Goal: Information Seeking & Learning: Learn about a topic

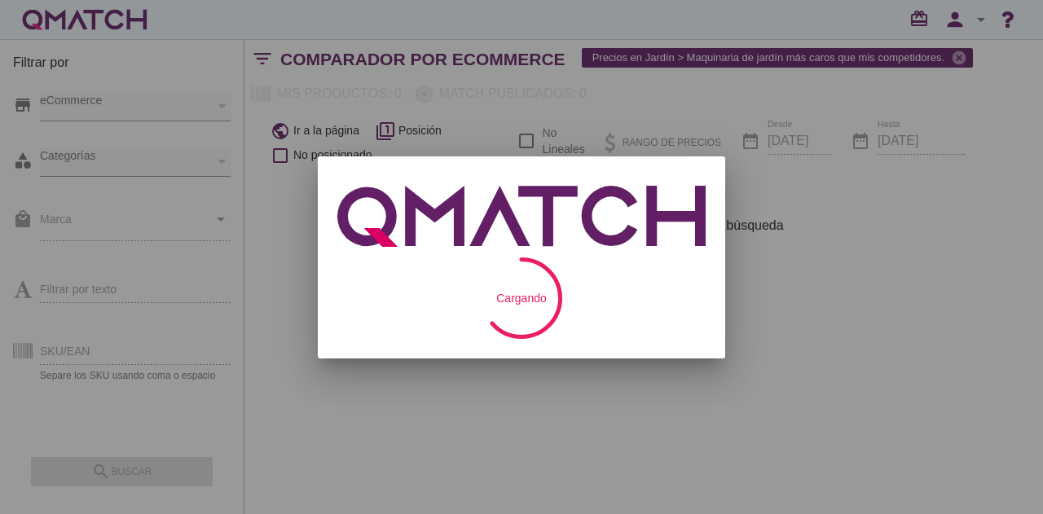
checkbox input "false"
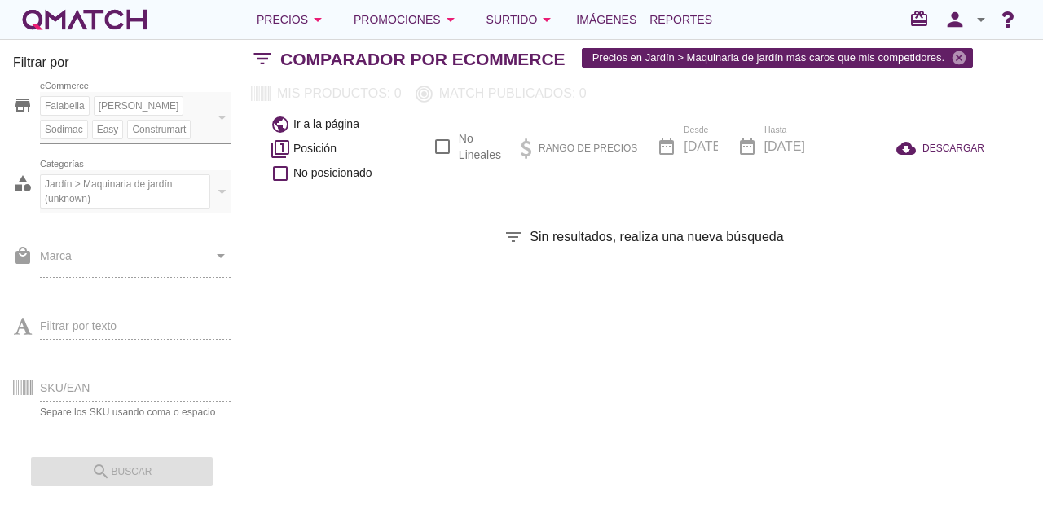
click at [67, 284] on div "local_mall Marca arrow_drop_down" at bounding box center [121, 263] width 217 height 60
click at [316, 12] on icon "arrow_drop_down" at bounding box center [318, 20] width 20 height 20
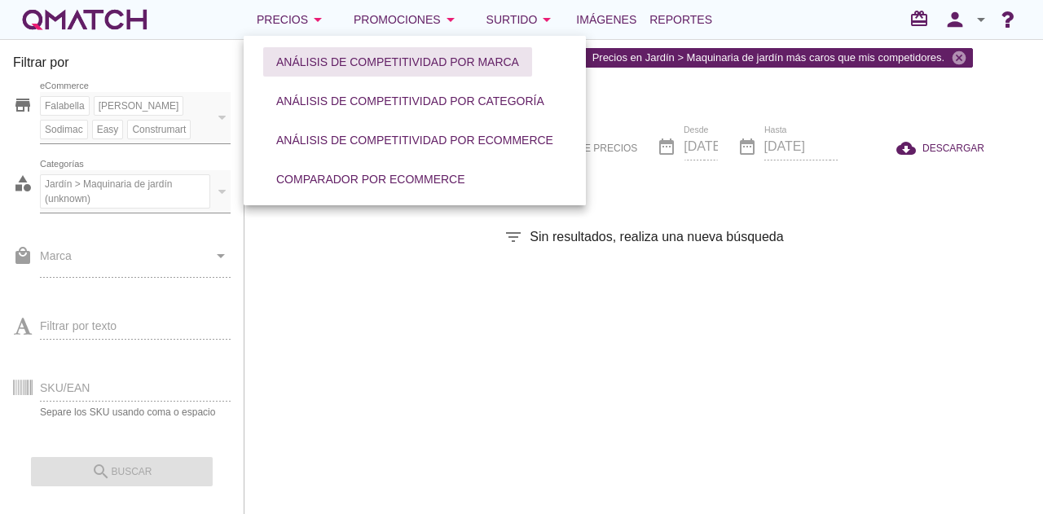
click at [339, 57] on div "Análisis de competitividad por marca" at bounding box center [397, 62] width 243 height 17
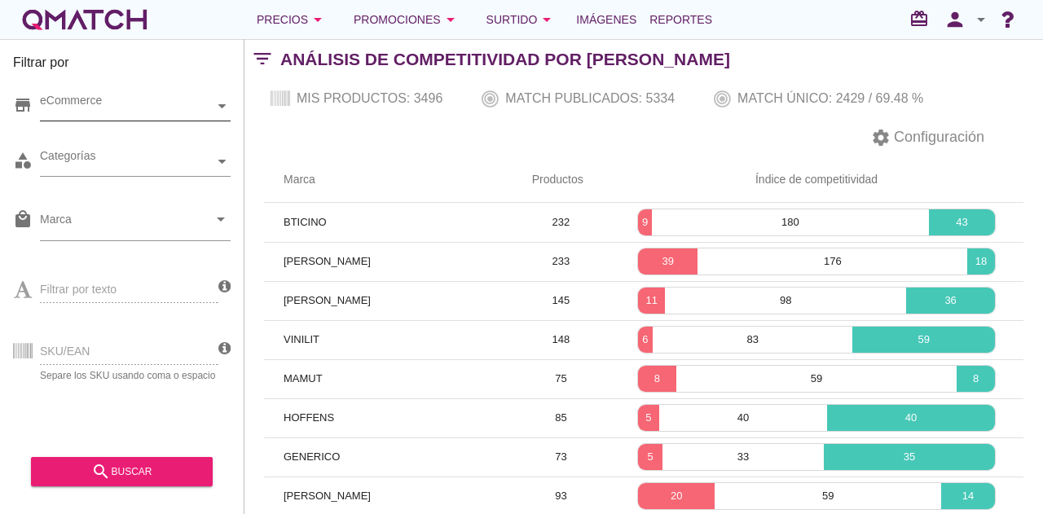
click at [225, 104] on icon at bounding box center [221, 106] width 7 height 7
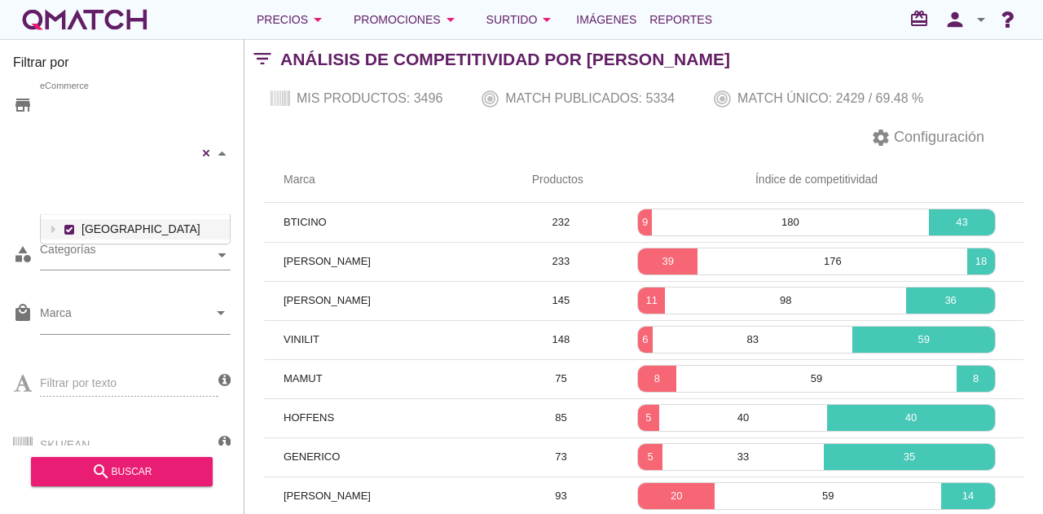
click at [182, 139] on div "[PERSON_NAME] [GEOGRAPHIC_DATA][PERSON_NAME] Sodimac Easy Construmart eCommerce…" at bounding box center [135, 153] width 191 height 123
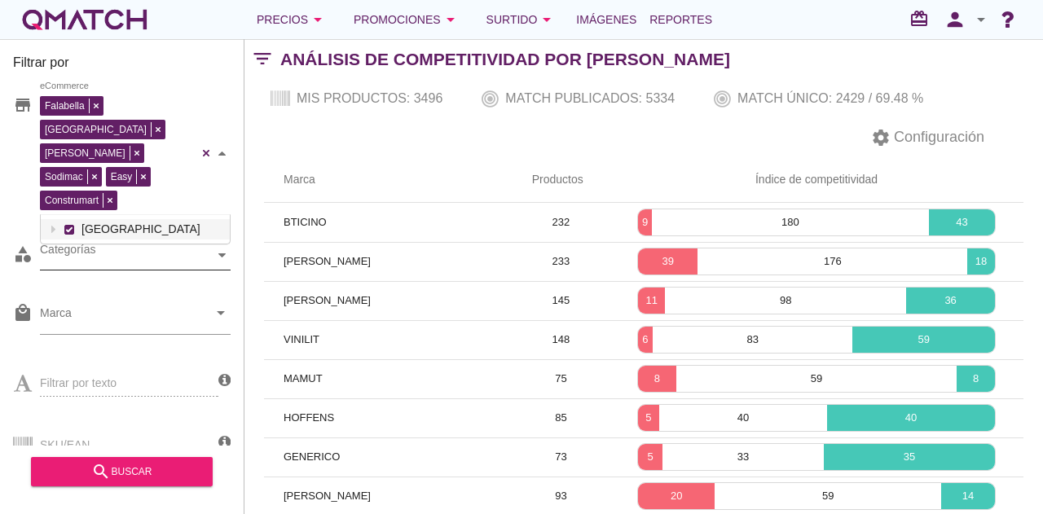
click at [146, 247] on div "Categorías" at bounding box center [127, 255] width 174 height 17
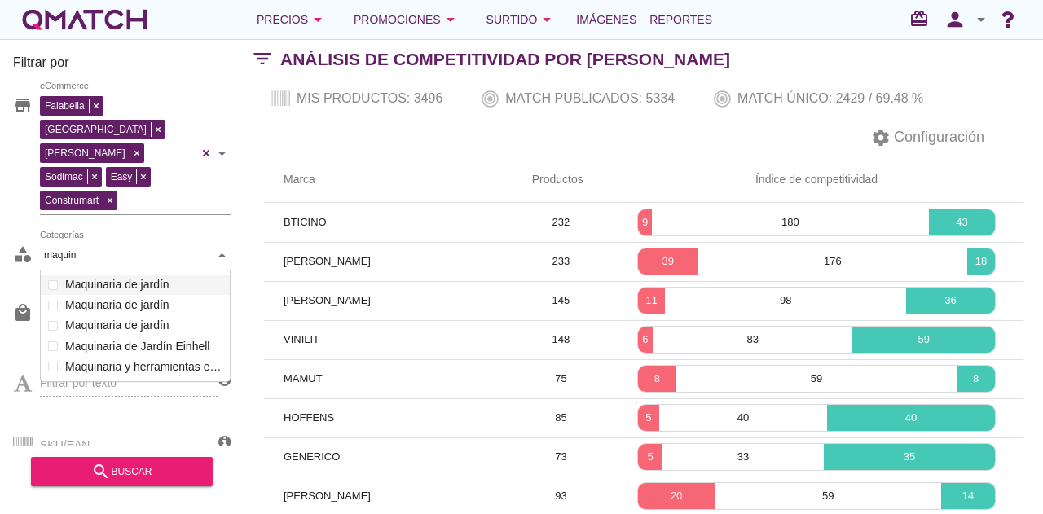
scroll to position [112, 191]
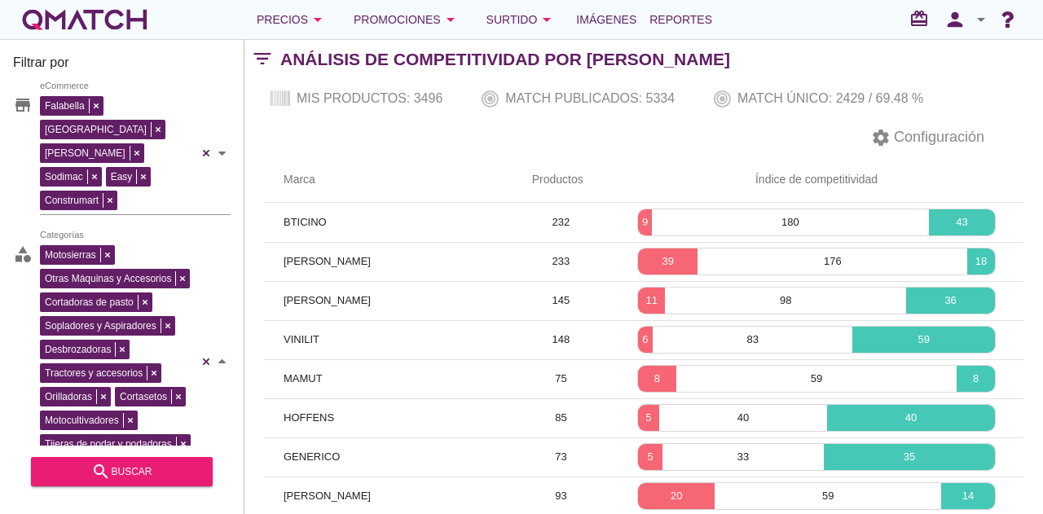
click at [169, 247] on div "Motosierras Otras Máquinas y Accesorios Cortadoras [PERSON_NAME] Sopladores y A…" at bounding box center [135, 361] width 191 height 241
type input "maquin"
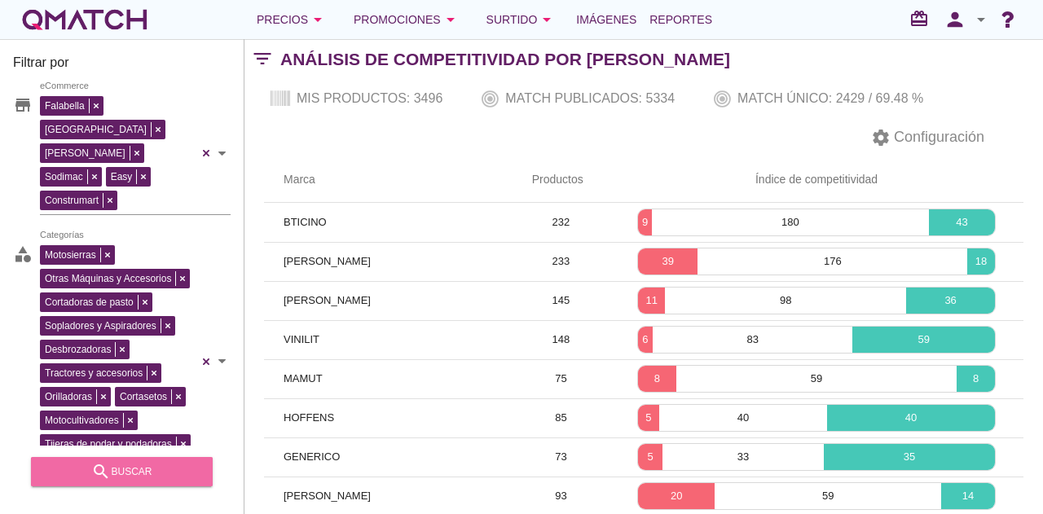
click at [149, 472] on div "search buscar" at bounding box center [122, 472] width 156 height 20
